Goal: Find specific page/section: Find specific page/section

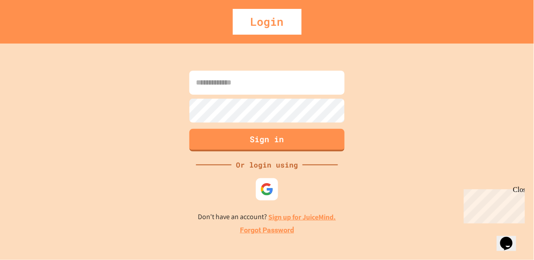
click at [312, 95] on input at bounding box center [267, 83] width 155 height 24
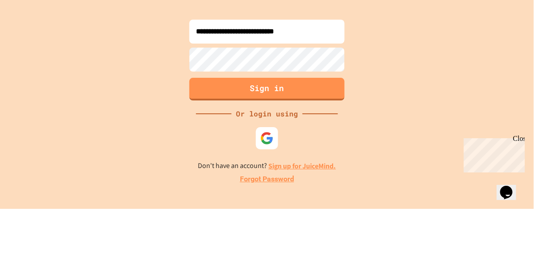
type input "**********"
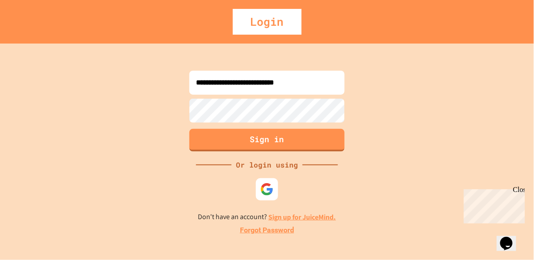
click at [323, 151] on button "Sign in" at bounding box center [267, 140] width 155 height 23
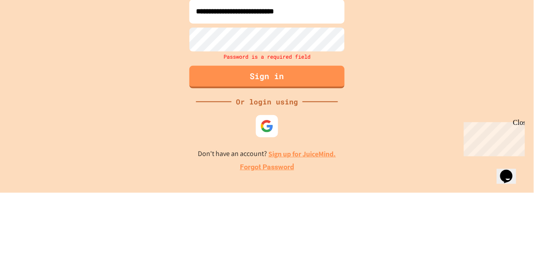
scroll to position [10, 0]
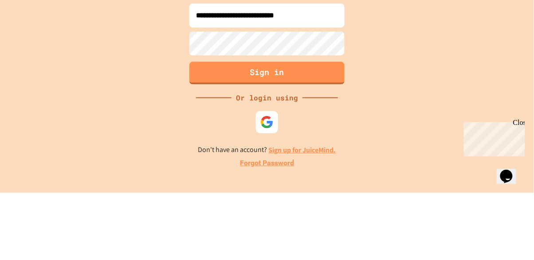
click at [339, 151] on button "Sign in" at bounding box center [267, 140] width 155 height 23
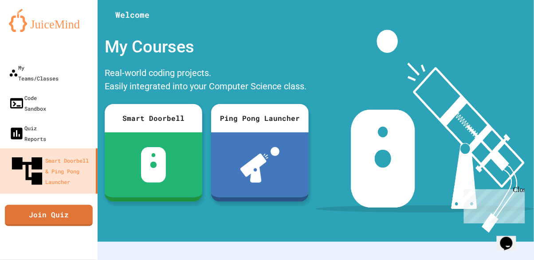
click at [39, 62] on div "My Teams/Classes" at bounding box center [34, 72] width 50 height 21
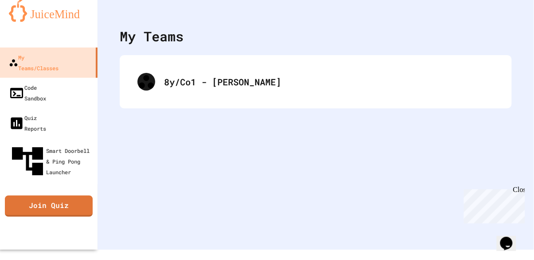
click at [414, 98] on div "8y/Co1 - [PERSON_NAME]" at bounding box center [316, 82] width 375 height 36
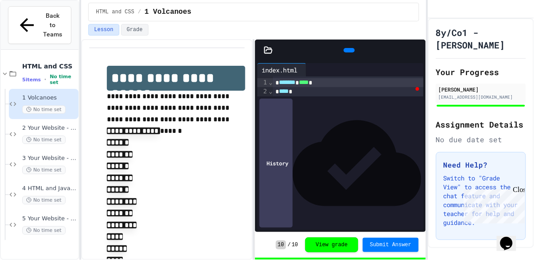
click at [41, 149] on div "3 Your Website - Hyperlinks and Images No time set" at bounding box center [44, 164] width 70 height 30
